Goal: Check status

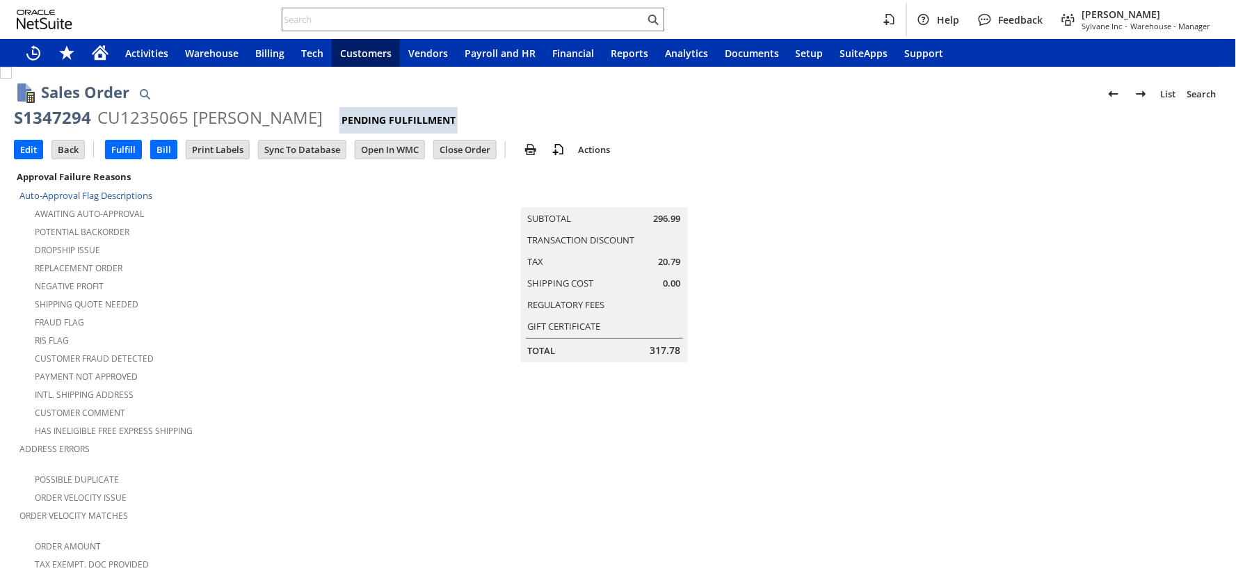
scroll to position [858, 0]
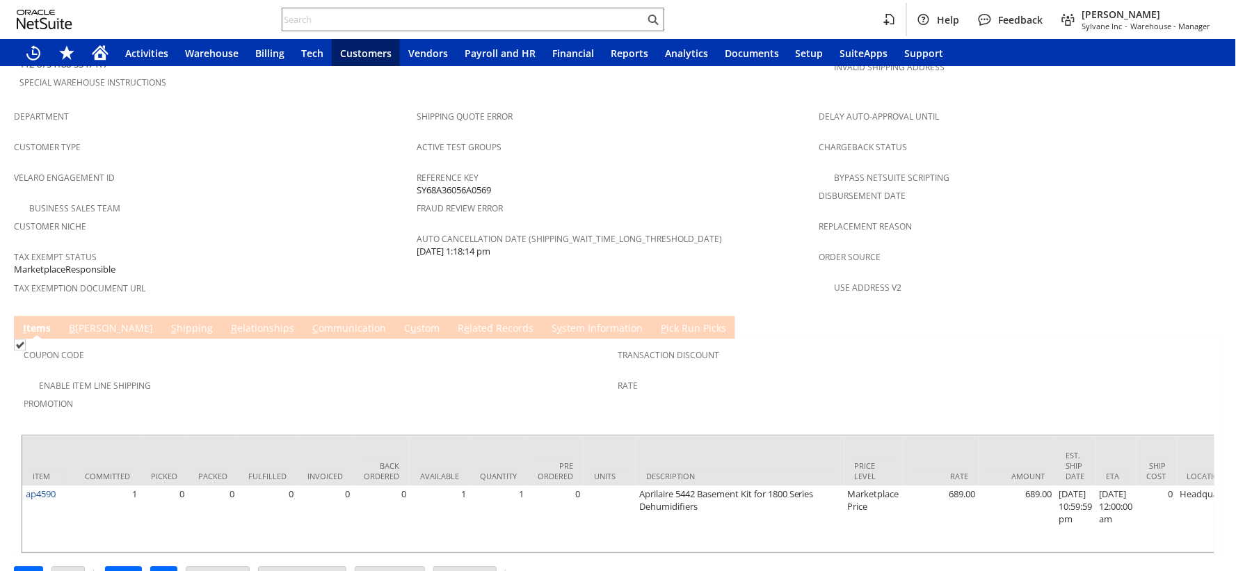
scroll to position [305, 0]
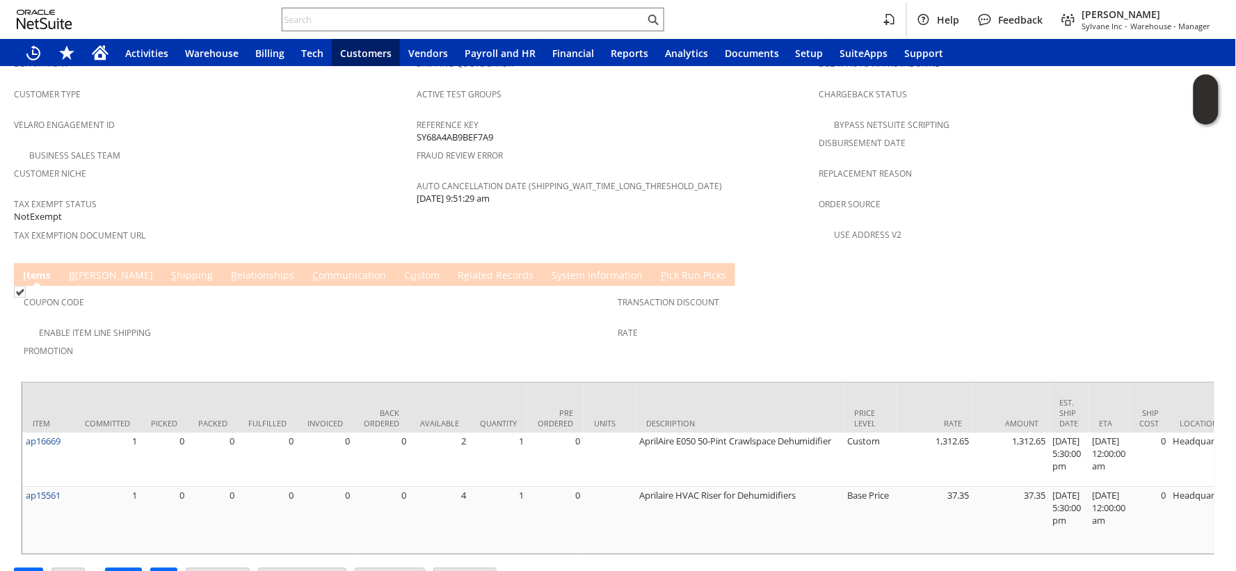
scroll to position [835, 0]
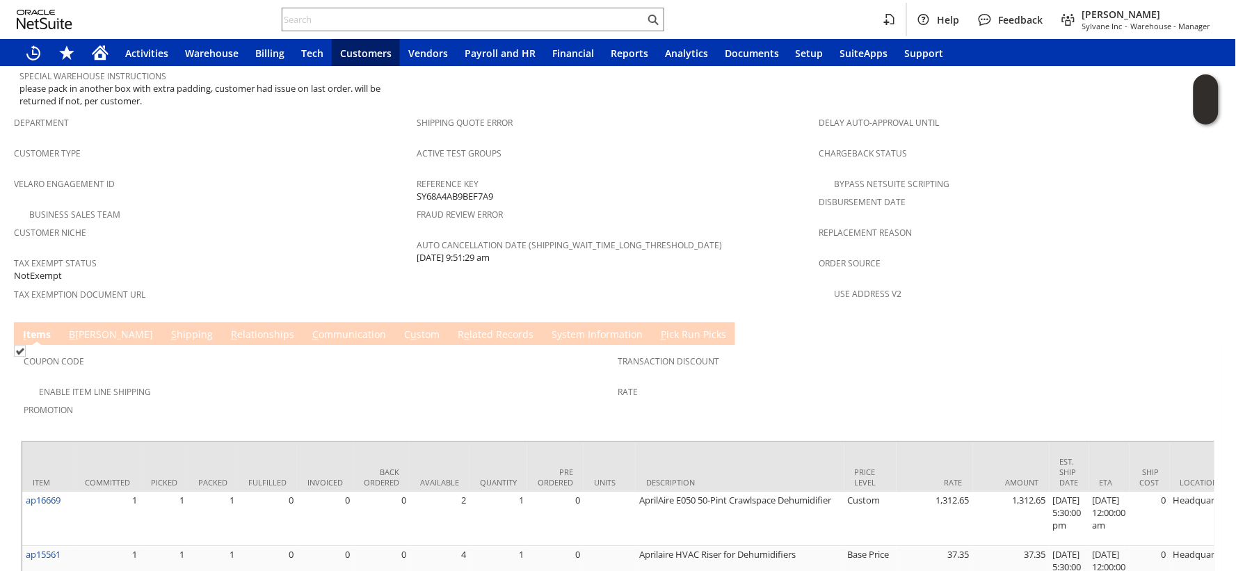
scroll to position [912, 0]
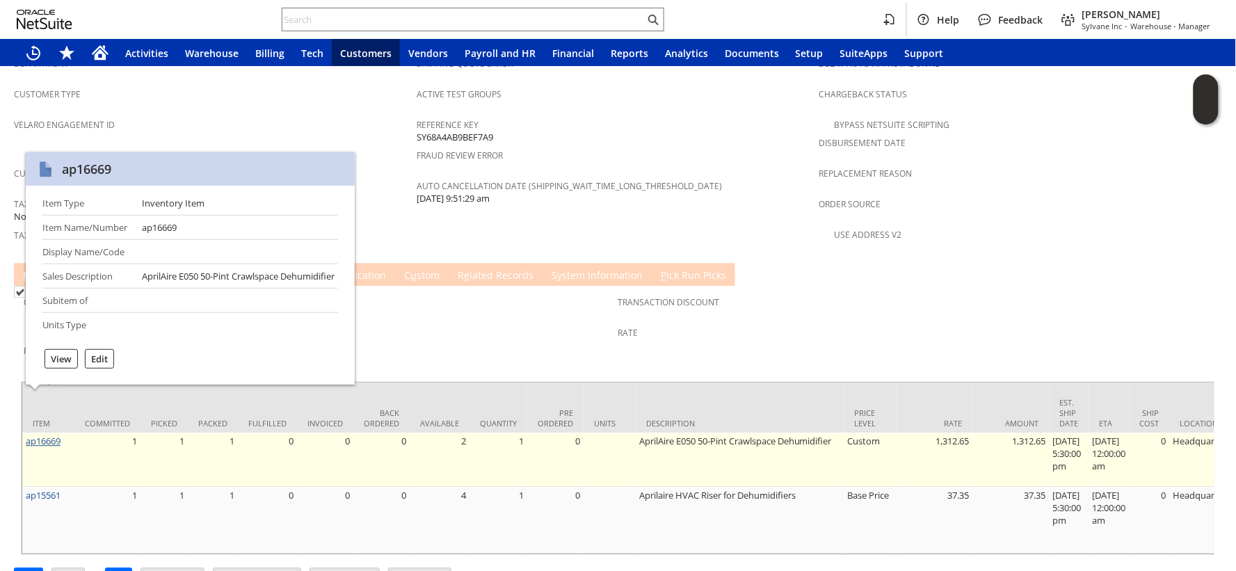
click at [36, 435] on link "ap16669" at bounding box center [43, 441] width 35 height 13
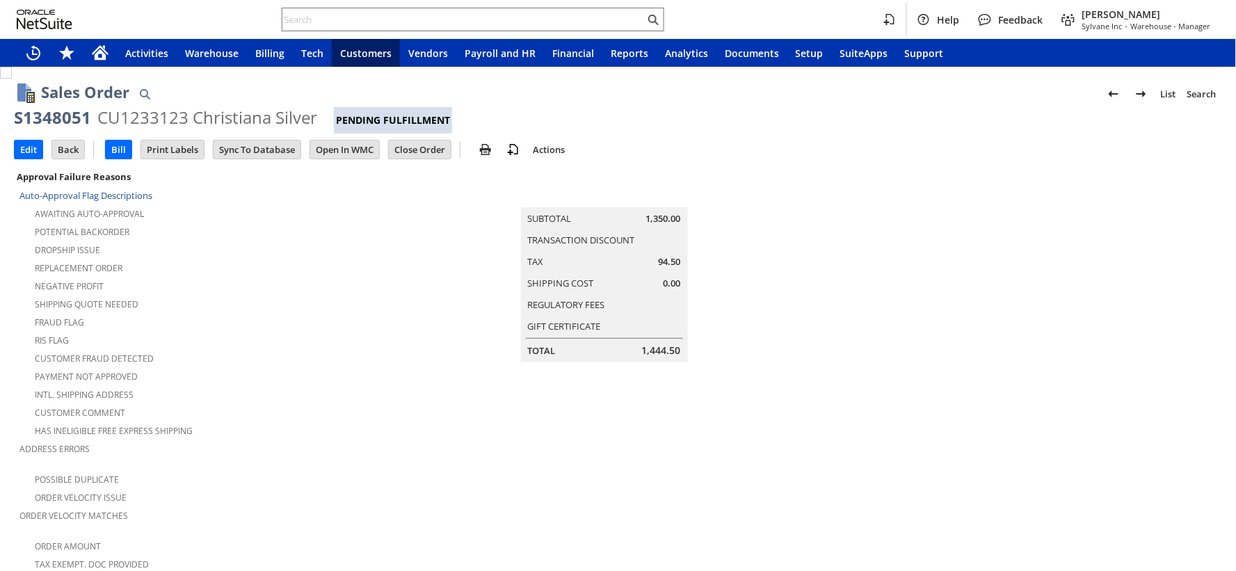
scroll to position [875, 0]
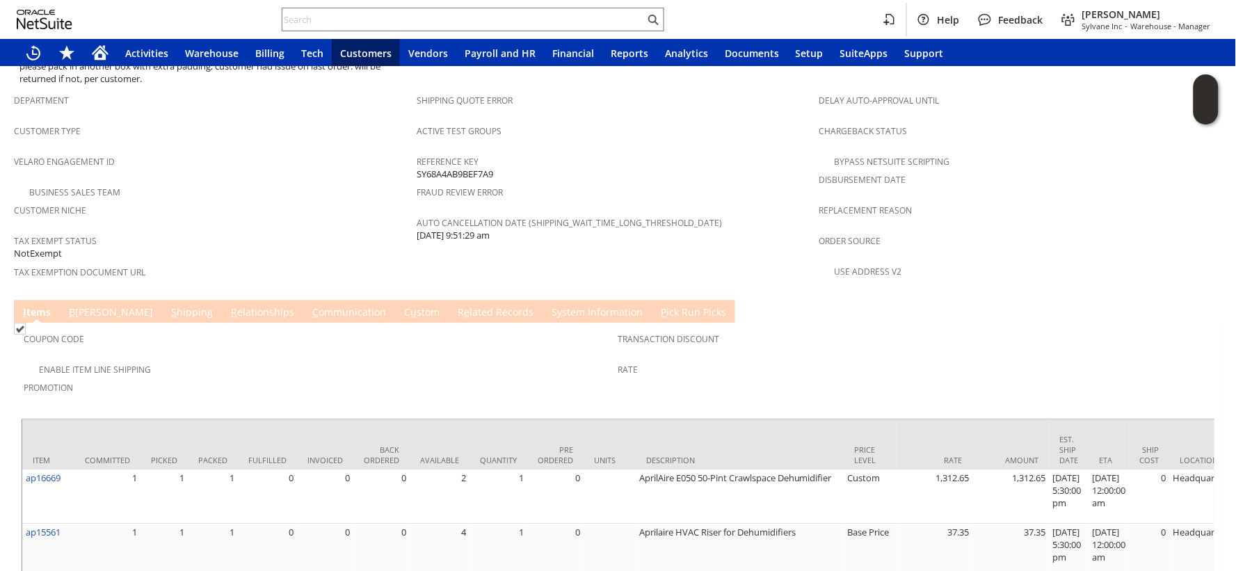
click at [82, 305] on link "B illing" at bounding box center [110, 312] width 91 height 15
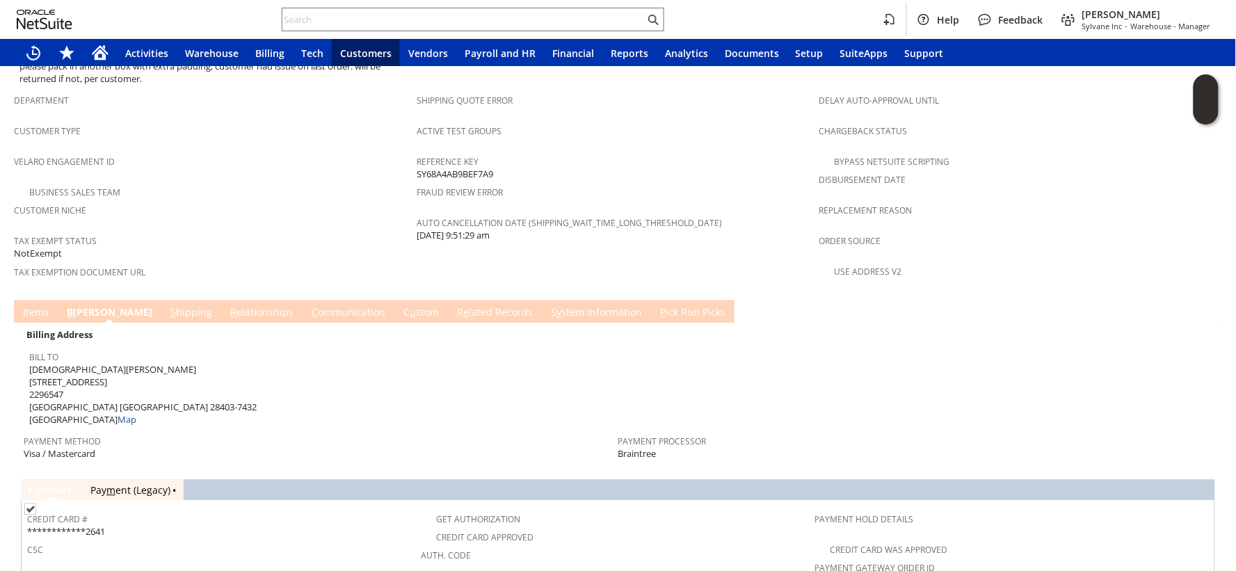
click at [31, 305] on link "I tems" at bounding box center [35, 312] width 33 height 15
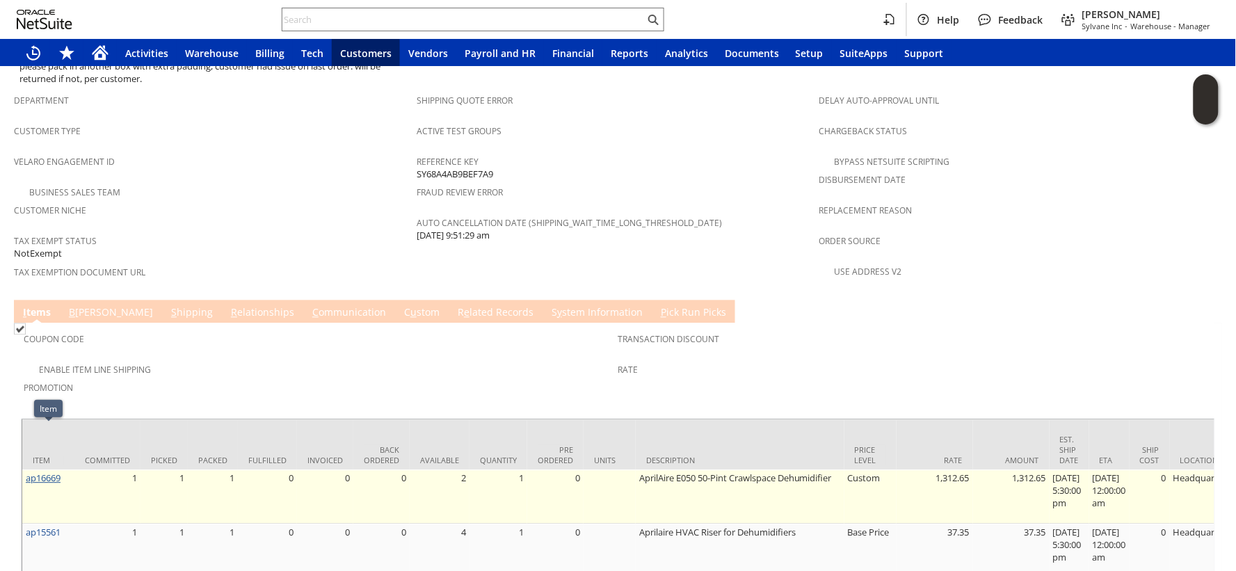
click at [57, 472] on link "ap16669" at bounding box center [43, 478] width 35 height 13
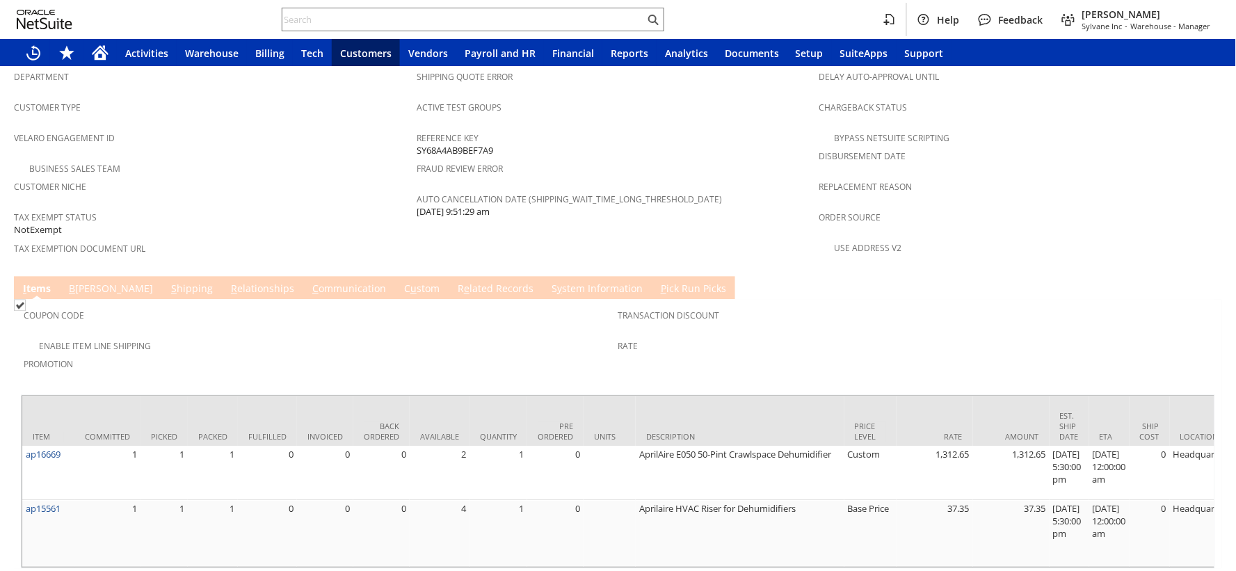
scroll to position [912, 0]
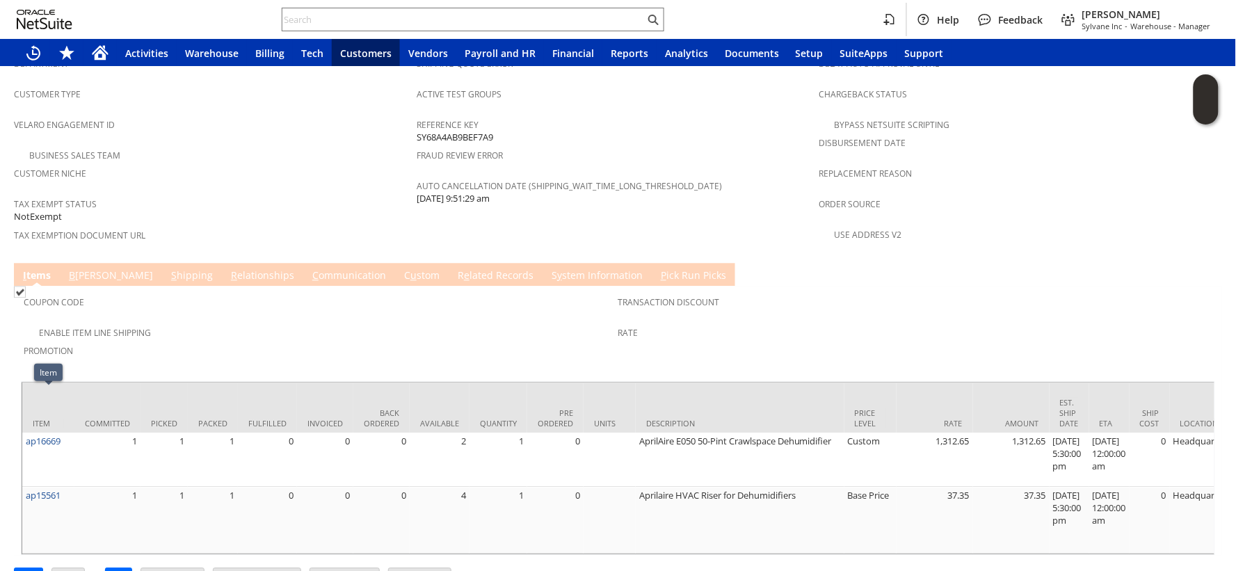
click at [469, 341] on div "Promotion" at bounding box center [318, 355] width 588 height 29
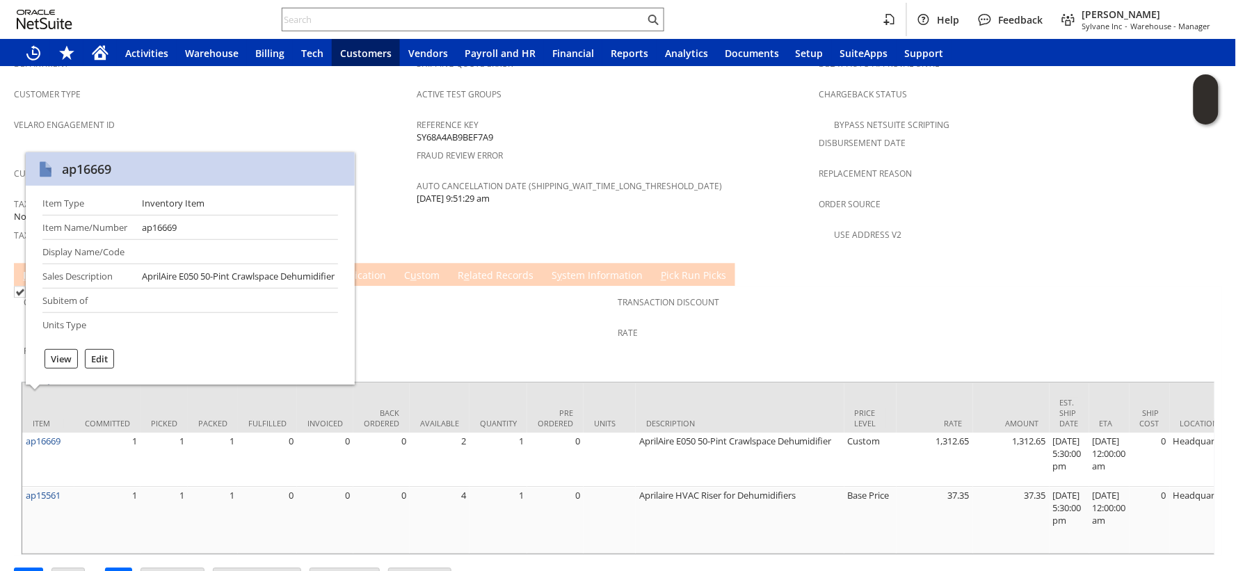
click at [478, 341] on span "Promotion" at bounding box center [318, 349] width 588 height 16
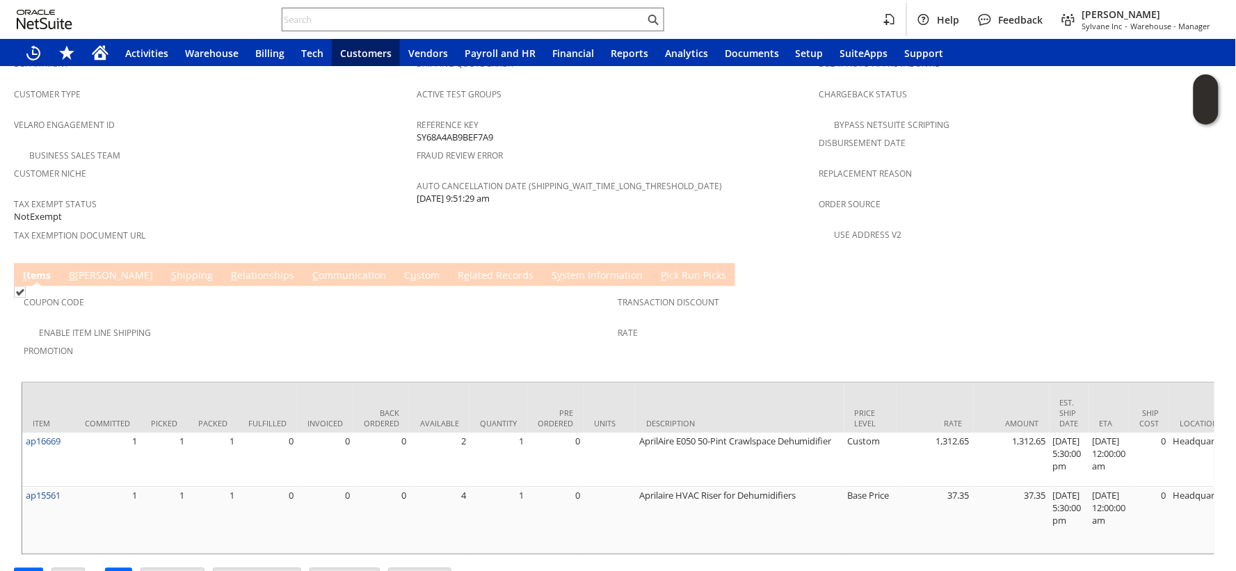
click at [454, 268] on link "R e lated Records" at bounding box center [495, 275] width 83 height 15
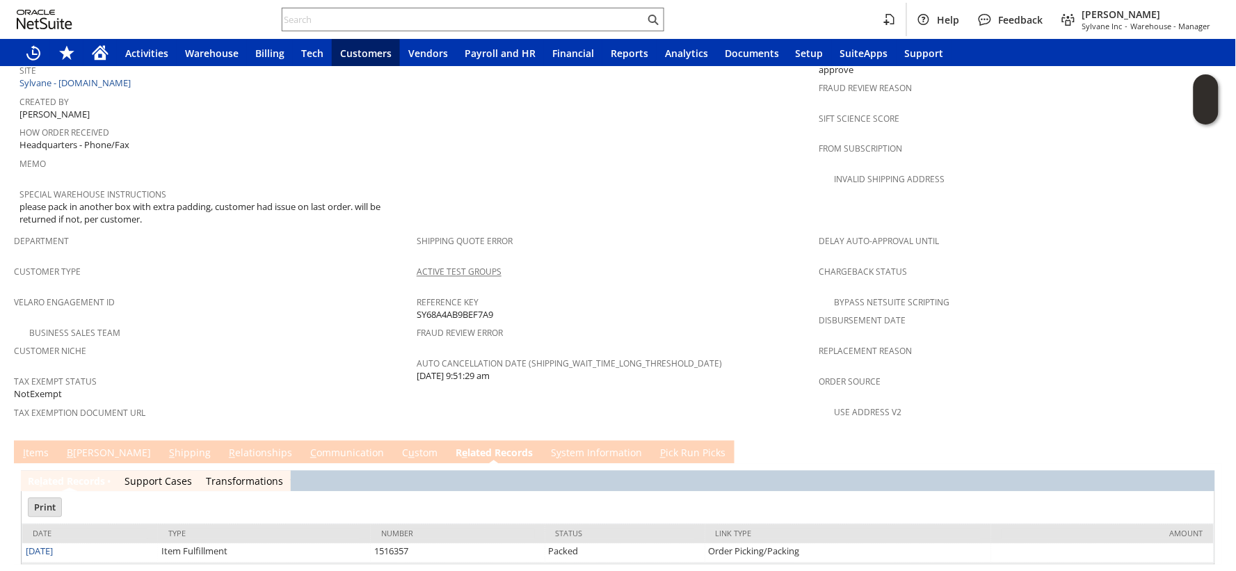
scroll to position [0, 0]
click at [547, 447] on link "S y stem Information" at bounding box center [596, 454] width 98 height 15
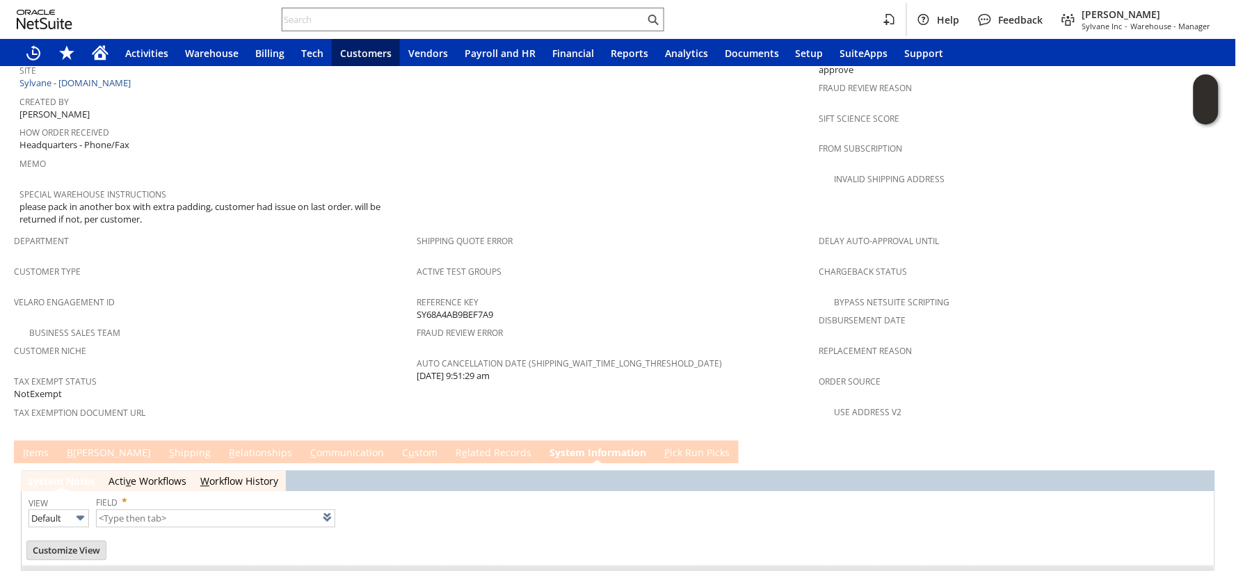
type input "1 to 25 of 96"
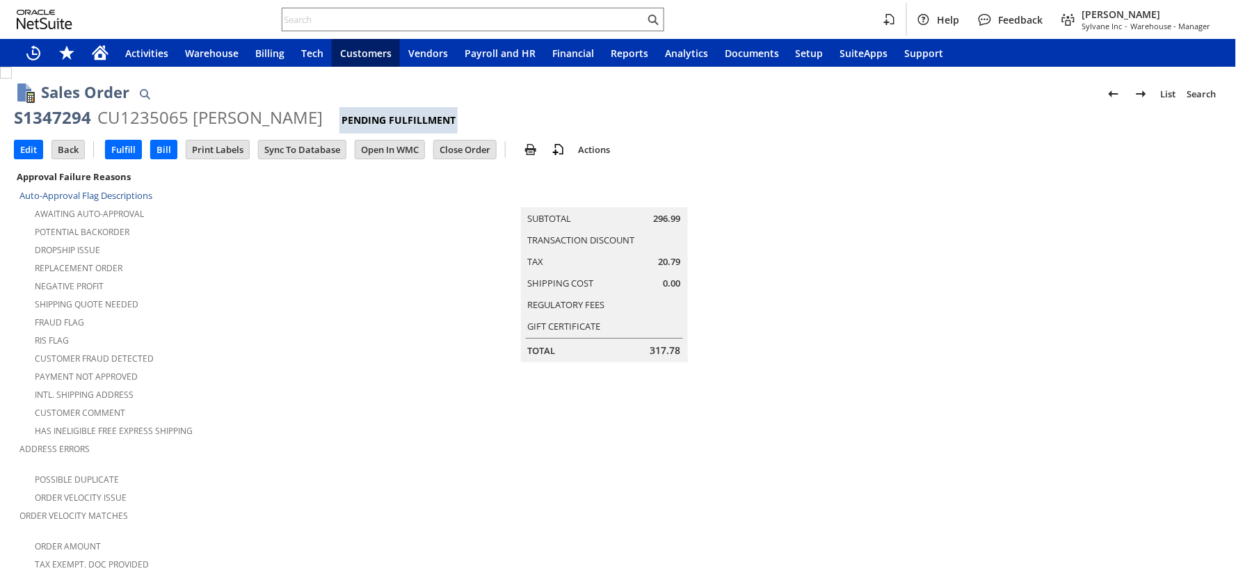
scroll to position [821, 0]
